Goal: Task Accomplishment & Management: Manage account settings

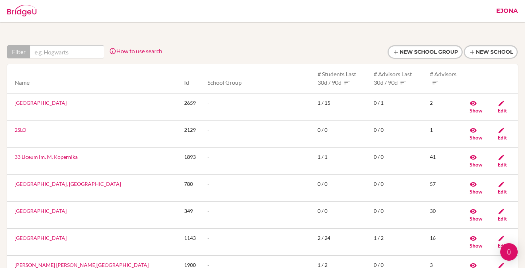
click at [502, 13] on link "Ejona" at bounding box center [506, 11] width 29 height 22
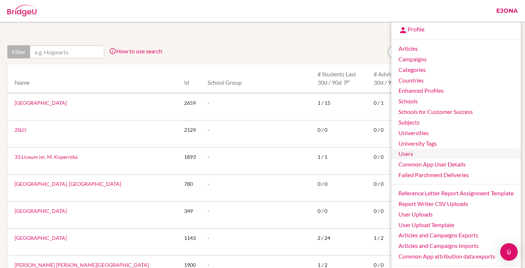
click at [408, 158] on link "Users" at bounding box center [456, 153] width 130 height 11
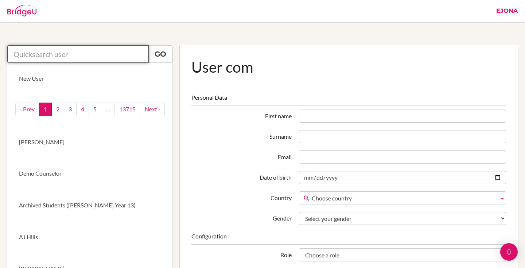
click at [127, 59] on input "text" at bounding box center [77, 53] width 141 height 17
paste input "college.counselor@enishi.ac.jp"
click at [14, 51] on input "college.counselor@enishi.ac.j" at bounding box center [77, 53] width 141 height 17
click at [119, 54] on input "college.counselor@enishi.ac.j" at bounding box center [77, 53] width 141 height 17
drag, startPoint x: 129, startPoint y: 53, endPoint x: 5, endPoint y: 50, distance: 124.3
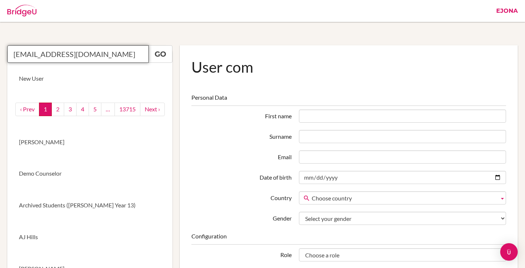
paste input "japarbek.kyrgyzbaev"
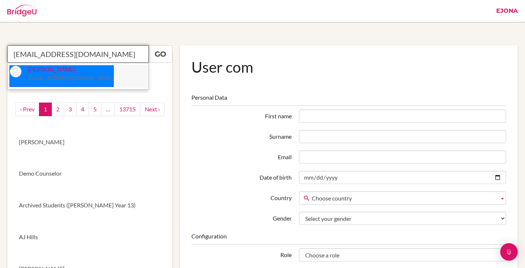
click at [82, 72] on p "Japarbek Kyrgyzbaev japarbek.kyrgyzbaev@enishi.ac.jp" at bounding box center [68, 74] width 92 height 17
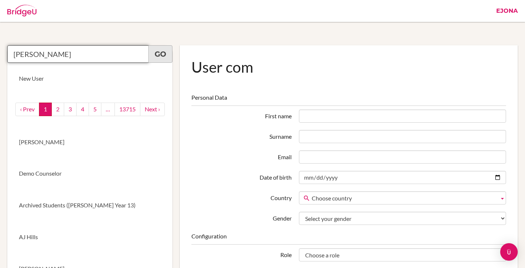
type input "Japarbek Kyrgyzbaev"
click at [159, 56] on link "Go" at bounding box center [160, 53] width 24 height 17
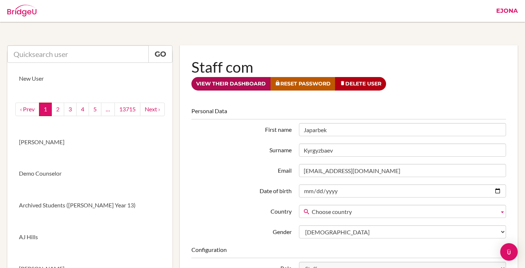
click at [255, 82] on link "View their dashboard" at bounding box center [230, 83] width 79 height 13
click at [246, 85] on link "View their dashboard" at bounding box center [230, 83] width 79 height 13
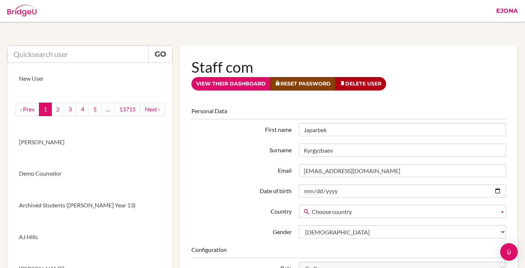
click at [315, 85] on link "Reset Password" at bounding box center [302, 83] width 65 height 13
